Goal: Information Seeking & Learning: Learn about a topic

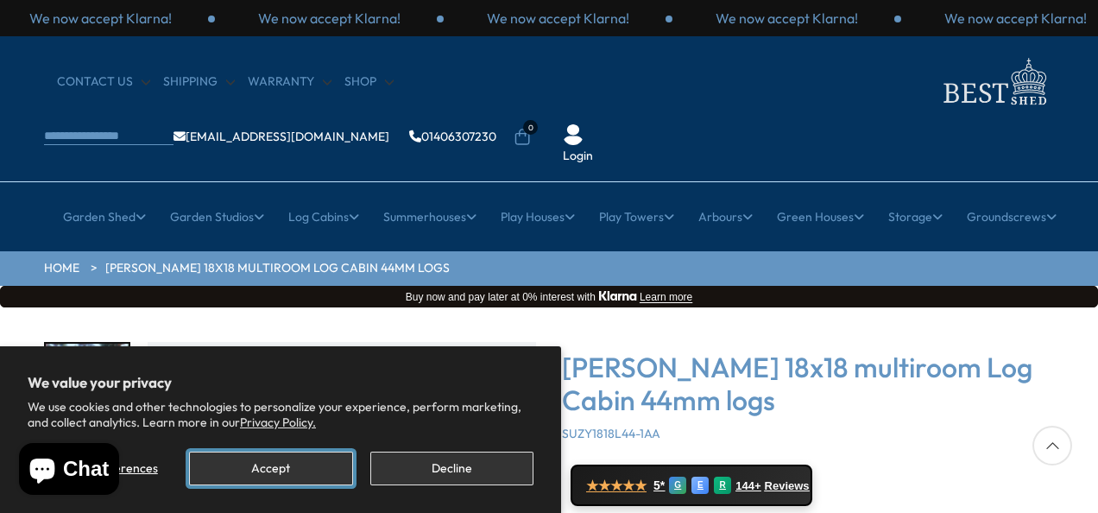
click at [280, 475] on button "Accept" at bounding box center [270, 469] width 163 height 34
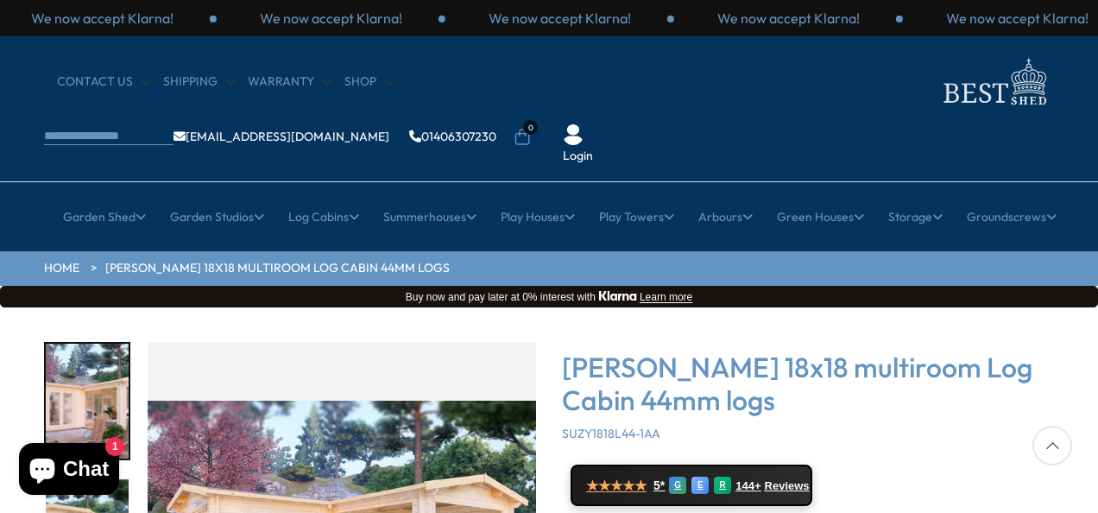
click at [1050, 447] on div at bounding box center [1053, 446] width 40 height 40
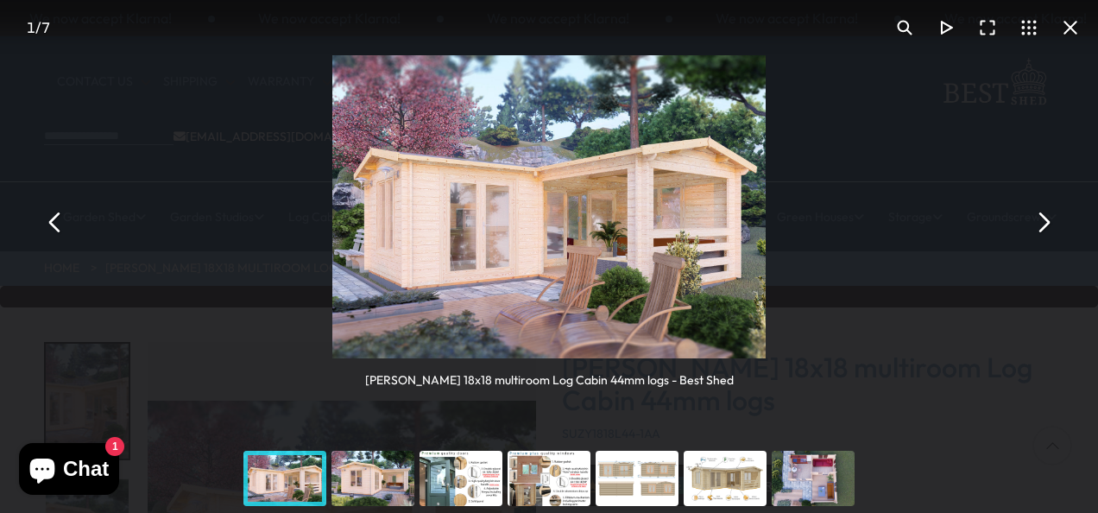
click at [1049, 221] on button "You can close this modal content with the ESC key" at bounding box center [1042, 221] width 41 height 41
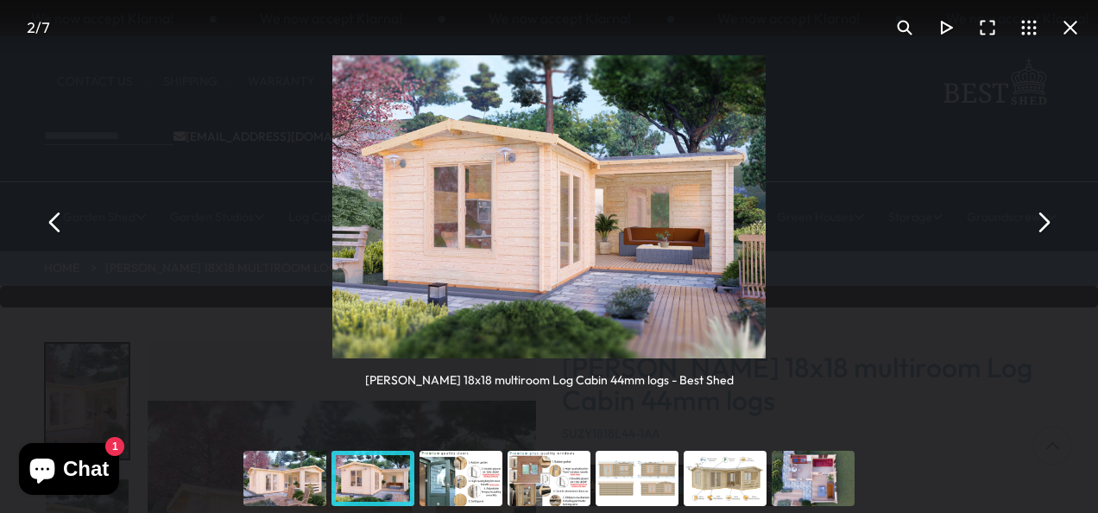
click at [1049, 221] on button "You can close this modal content with the ESC key" at bounding box center [1042, 221] width 41 height 41
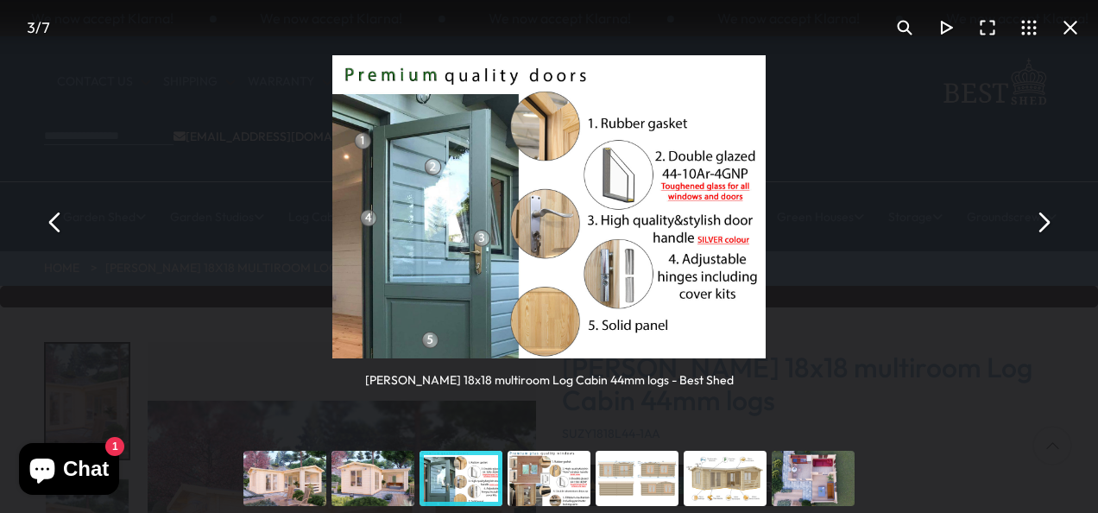
click at [1049, 221] on button "You can close this modal content with the ESC key" at bounding box center [1042, 221] width 41 height 41
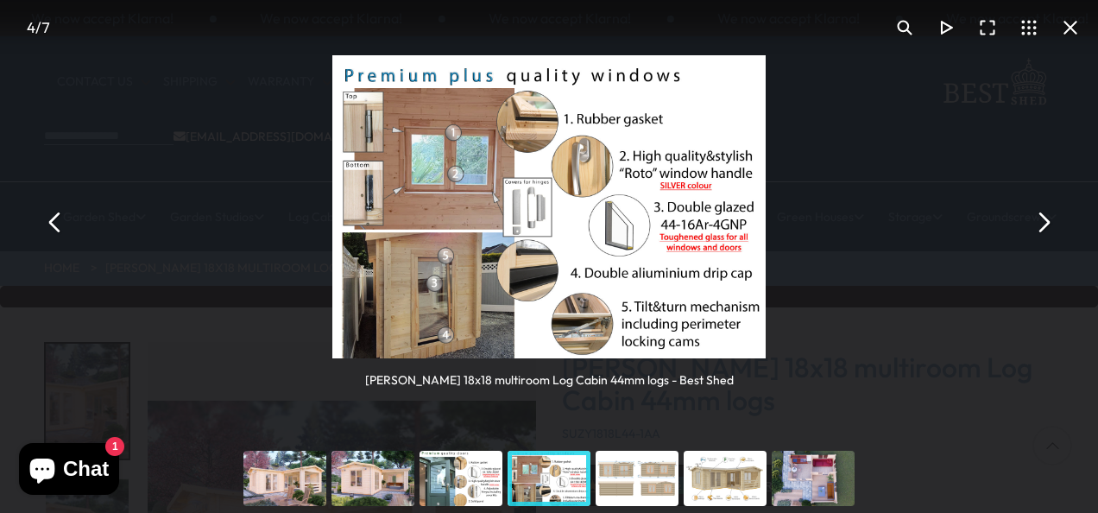
click at [1049, 221] on button "You can close this modal content with the ESC key" at bounding box center [1042, 221] width 41 height 41
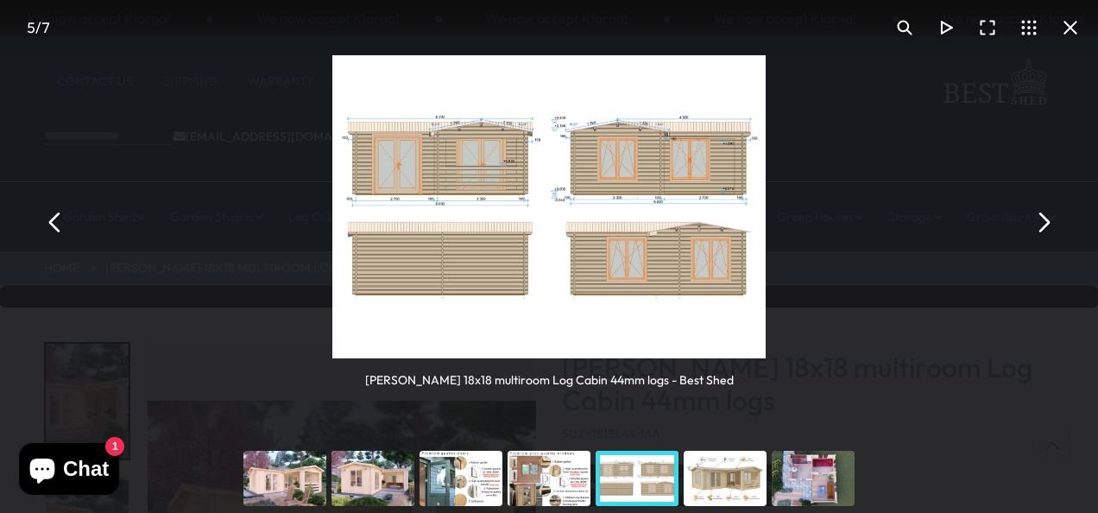
click at [1049, 221] on button "You can close this modal content with the ESC key" at bounding box center [1042, 221] width 41 height 41
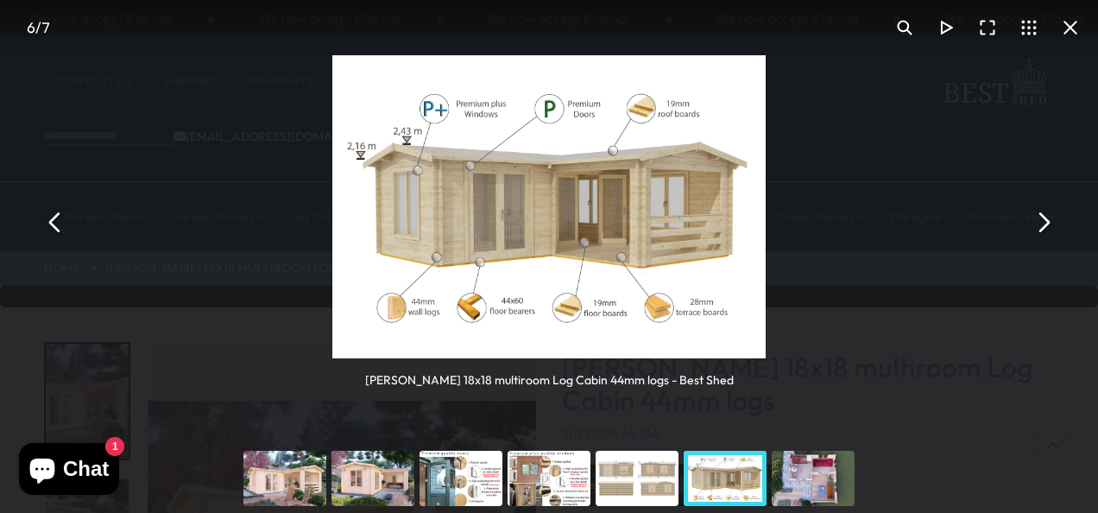
click at [1049, 221] on button "You can close this modal content with the ESC key" at bounding box center [1042, 221] width 41 height 41
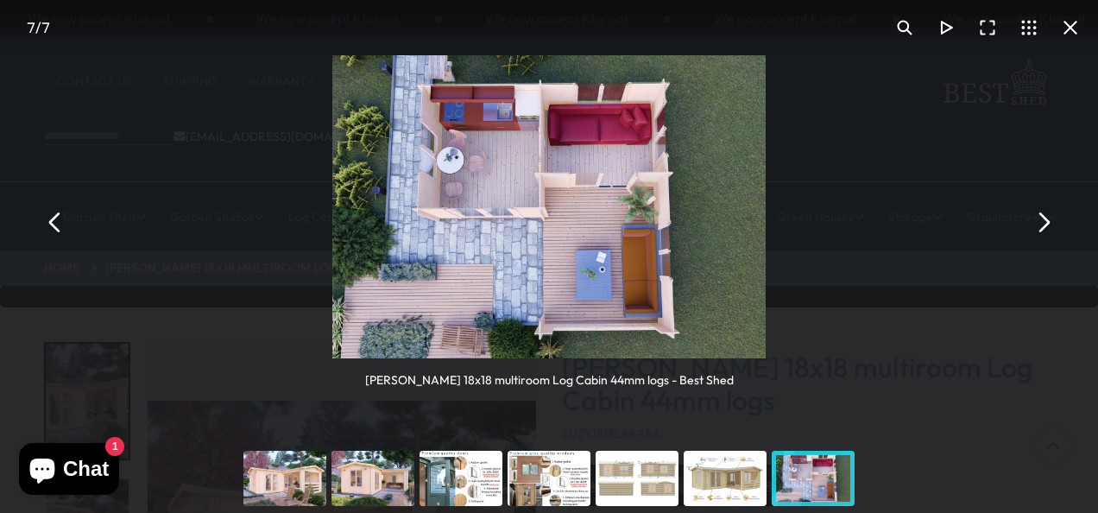
click at [1045, 221] on button "You can close this modal content with the ESC key" at bounding box center [1042, 221] width 41 height 41
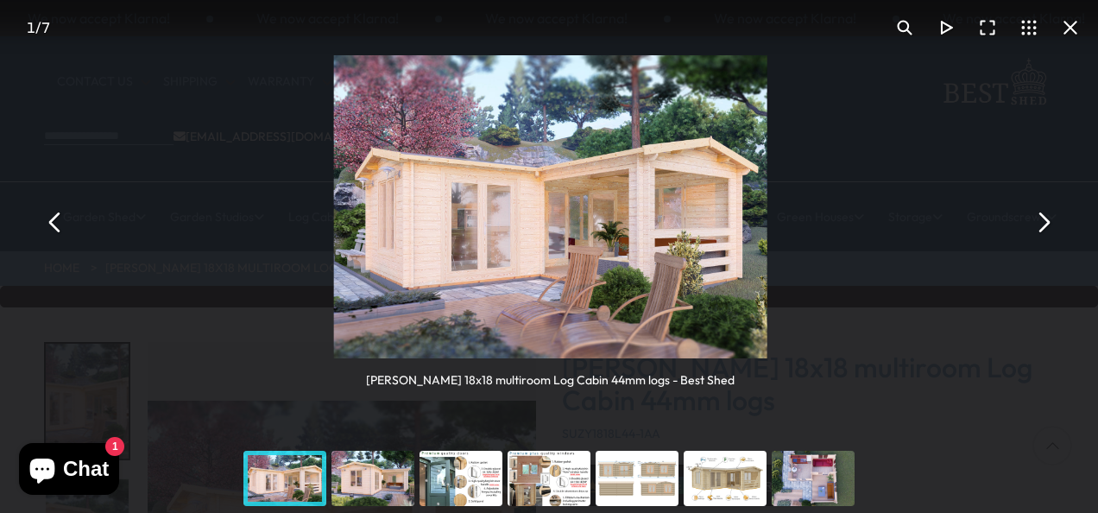
click at [1045, 221] on button "You can close this modal content with the ESC key" at bounding box center [1042, 221] width 41 height 41
